Goal: Task Accomplishment & Management: Manage account settings

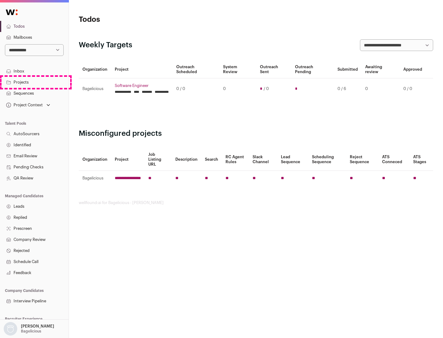
click at [34, 82] on link "Projects" at bounding box center [34, 82] width 69 height 11
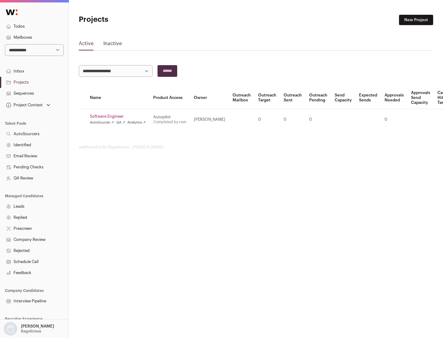
click at [120, 117] on link "Software Engineer" at bounding box center [118, 116] width 56 height 5
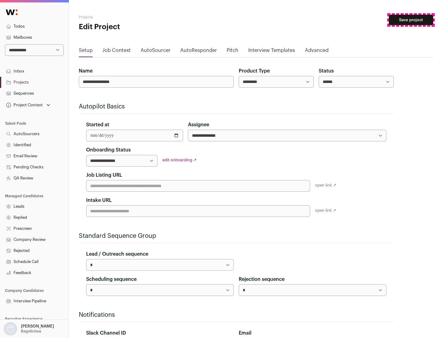
click at [411, 20] on button "Save project" at bounding box center [411, 20] width 44 height 10
